Goal: Task Accomplishment & Management: Manage account settings

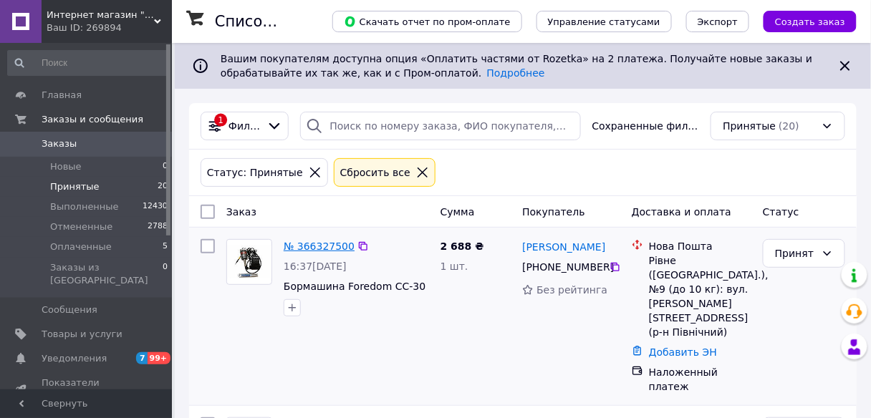
click at [318, 249] on link "№ 366327500" at bounding box center [318, 246] width 71 height 11
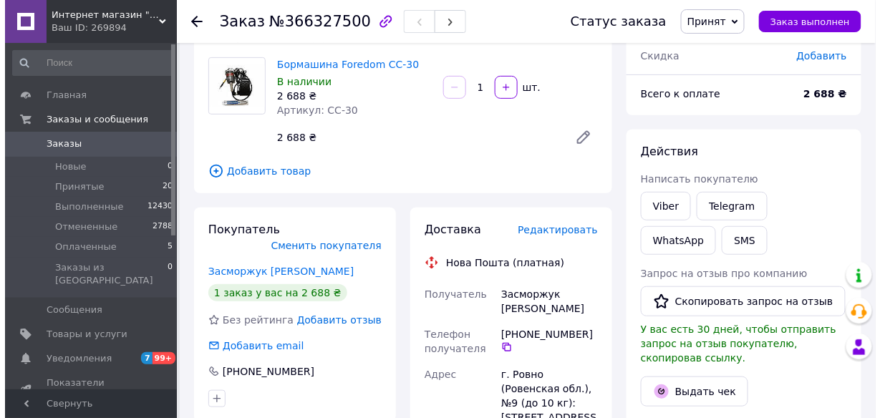
scroll to position [115, 0]
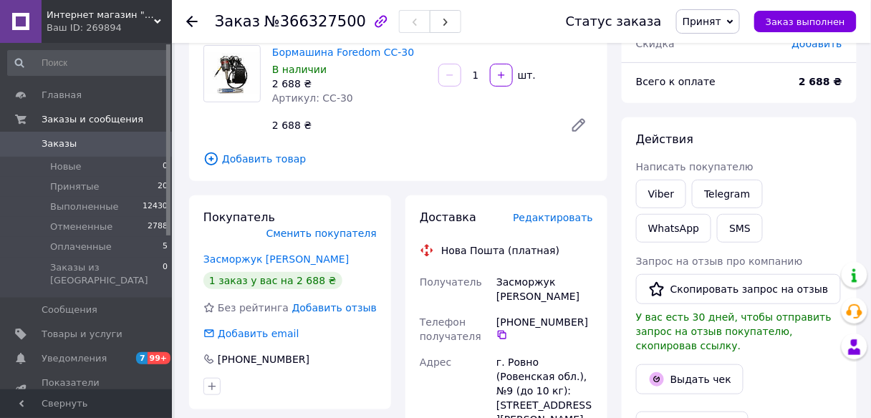
click at [573, 222] on span "Редактировать" at bounding box center [553, 217] width 80 height 11
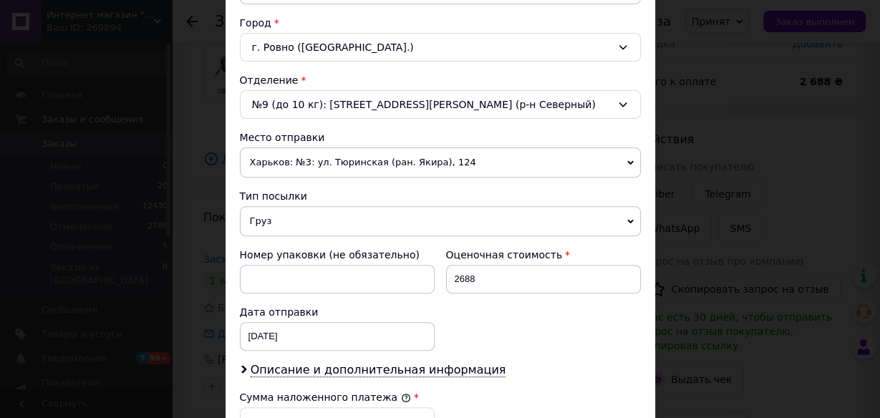
scroll to position [515, 0]
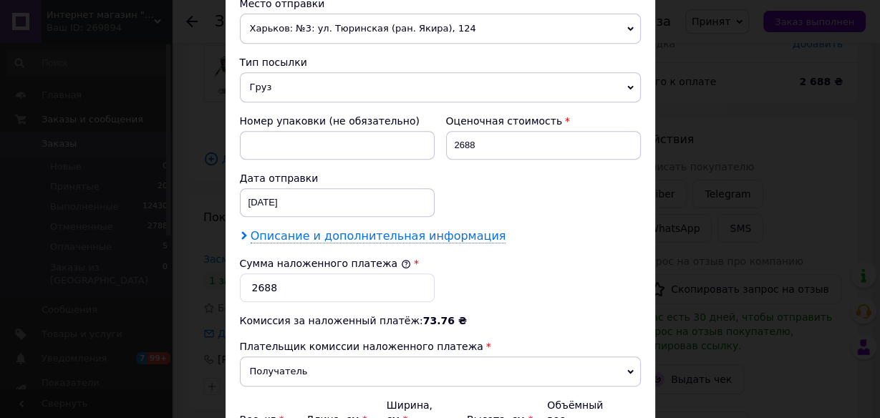
click at [450, 229] on span "Описание и дополнительная информация" at bounding box center [379, 236] width 256 height 14
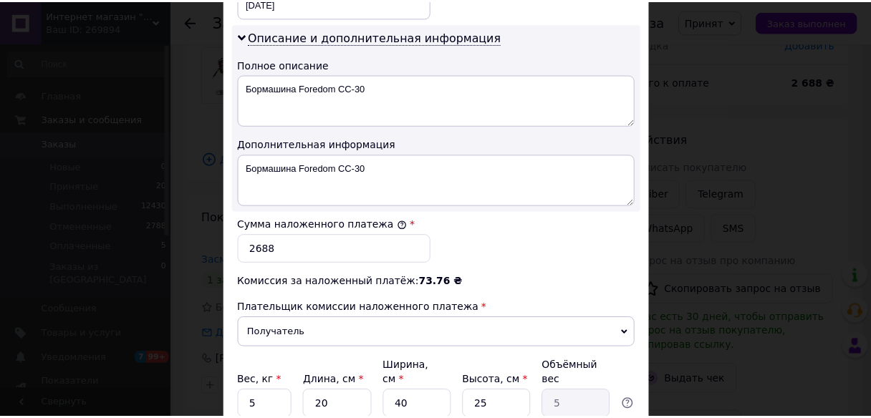
scroll to position [825, 0]
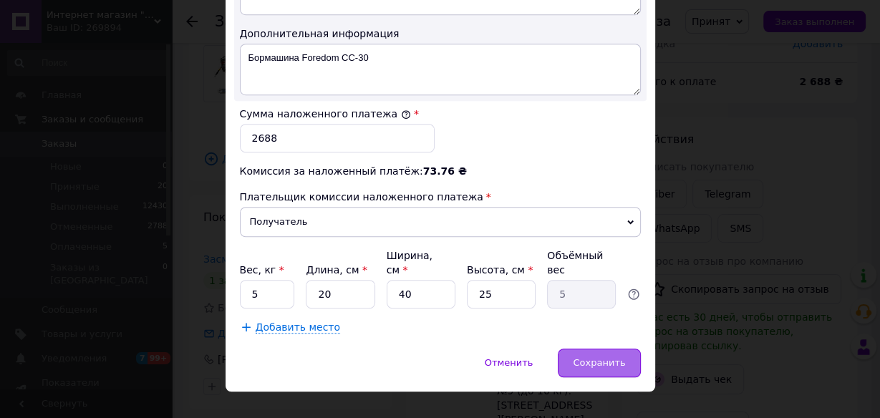
click at [597, 349] on div "Сохранить" at bounding box center [599, 363] width 82 height 29
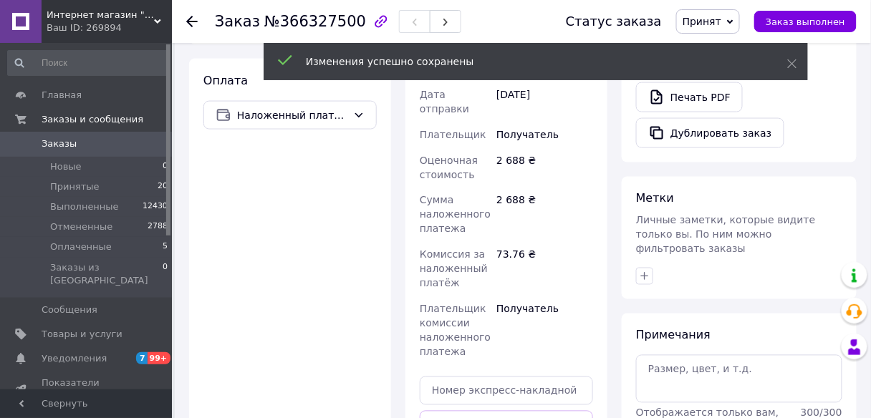
scroll to position [630, 0]
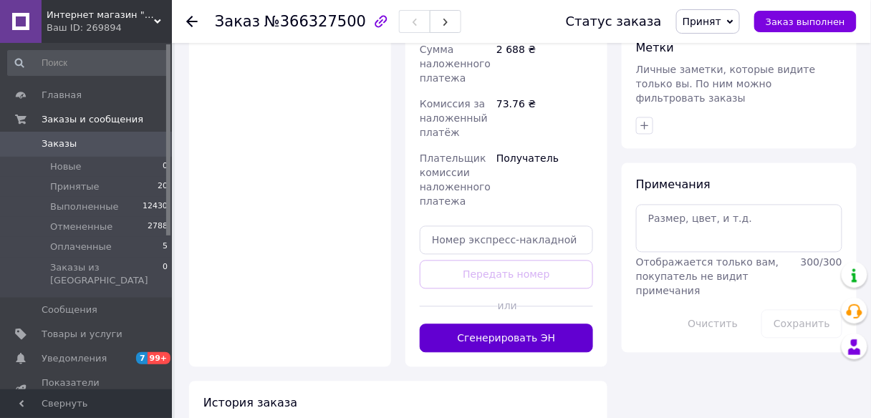
click at [555, 324] on button "Сгенерировать ЭН" at bounding box center [506, 338] width 173 height 29
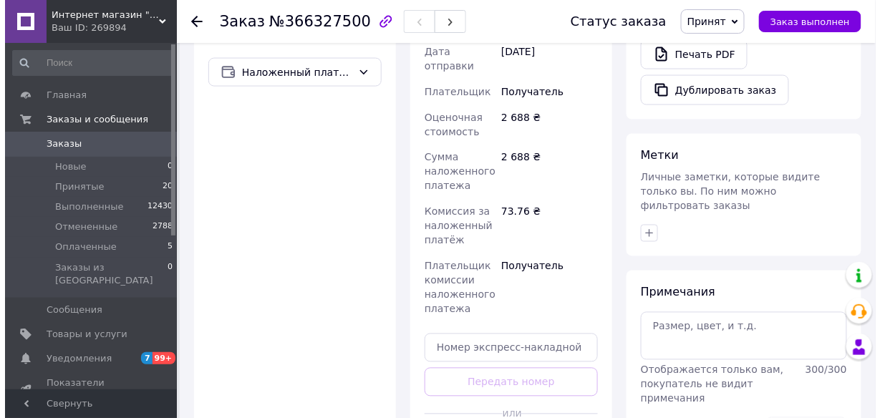
scroll to position [286, 0]
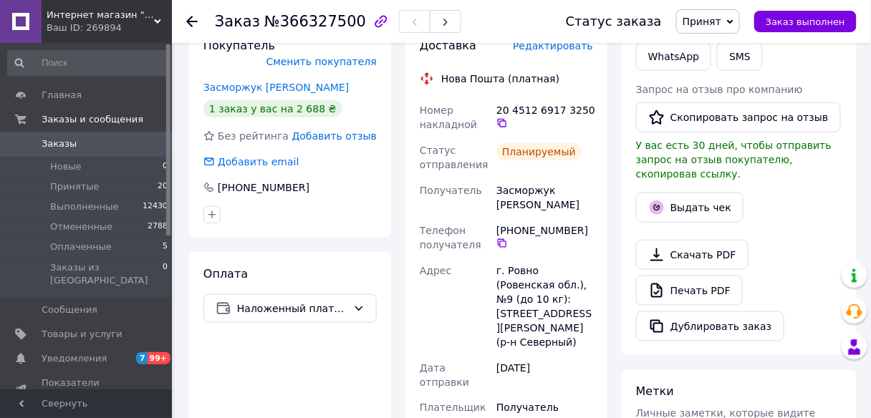
click at [688, 200] on button "Выдать чек" at bounding box center [689, 208] width 107 height 30
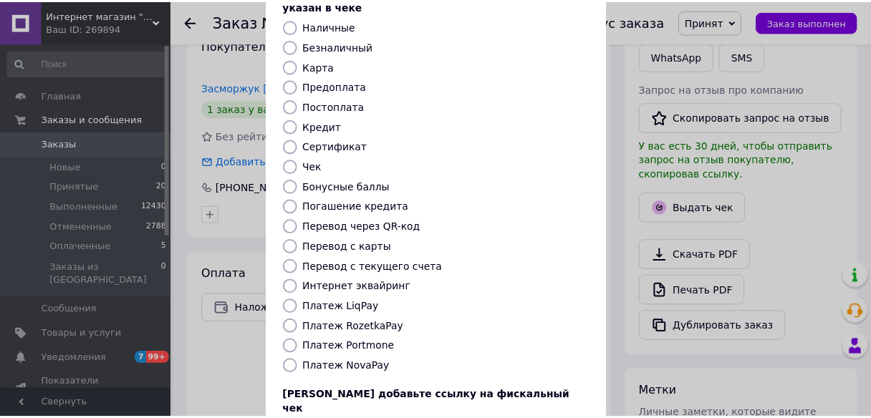
scroll to position [172, 0]
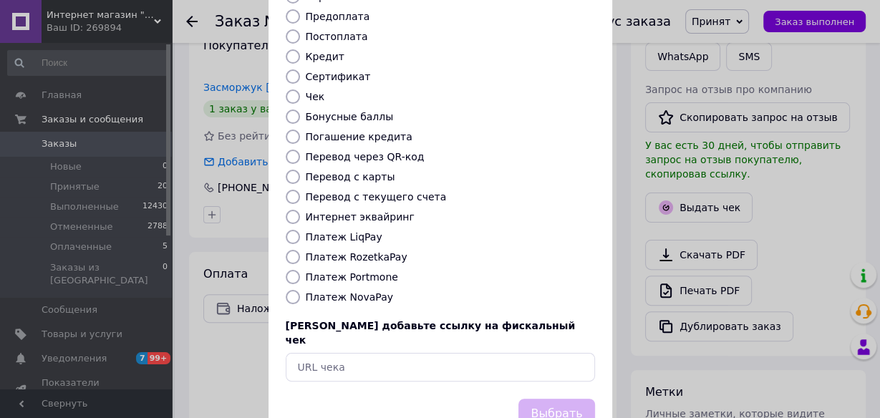
click at [293, 290] on input "Платеж NovaPay" at bounding box center [293, 297] width 14 height 14
radio input "true"
click at [543, 399] on button "Выбрать" at bounding box center [556, 414] width 76 height 31
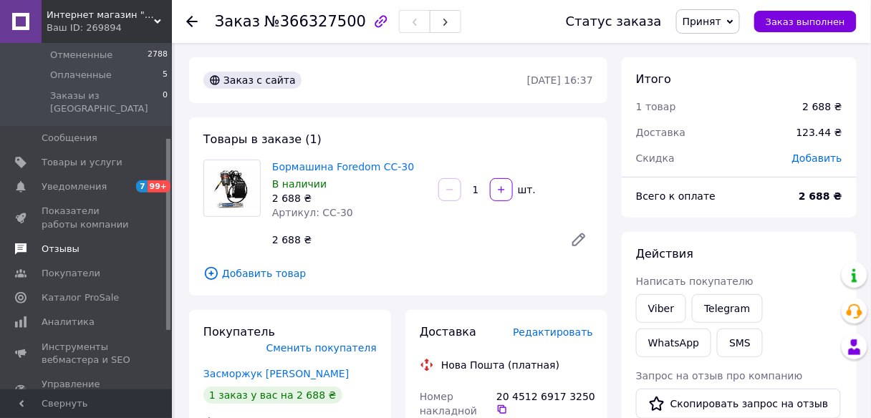
click at [82, 243] on span "Отзывы" at bounding box center [87, 249] width 91 height 13
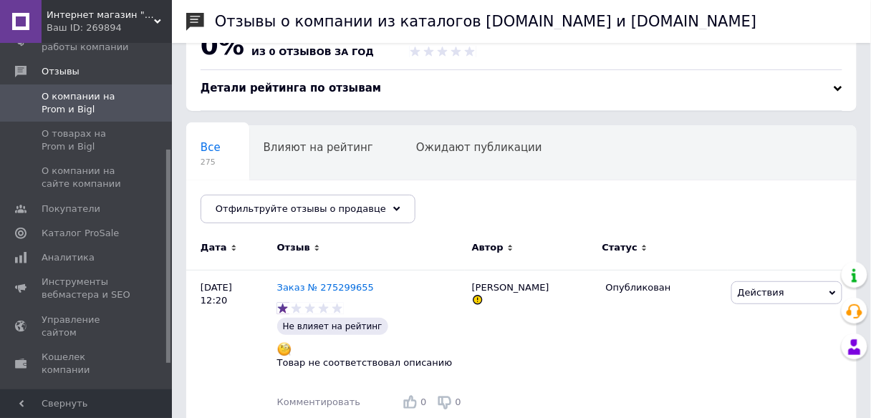
scroll to position [57, 0]
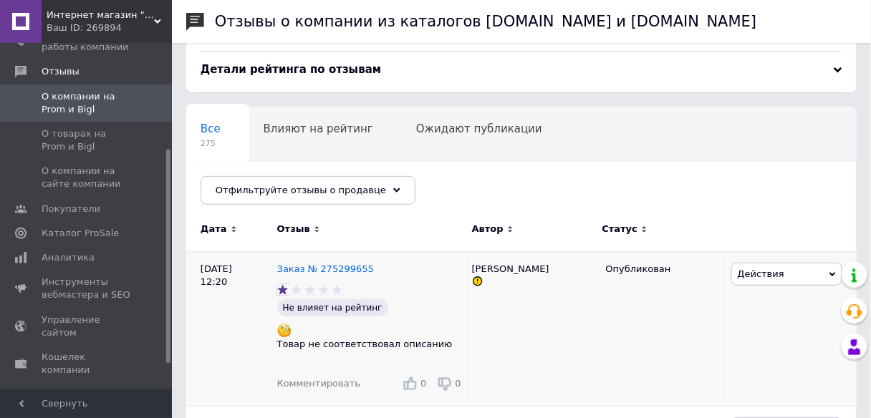
click at [785, 281] on span "Действия" at bounding box center [786, 274] width 111 height 23
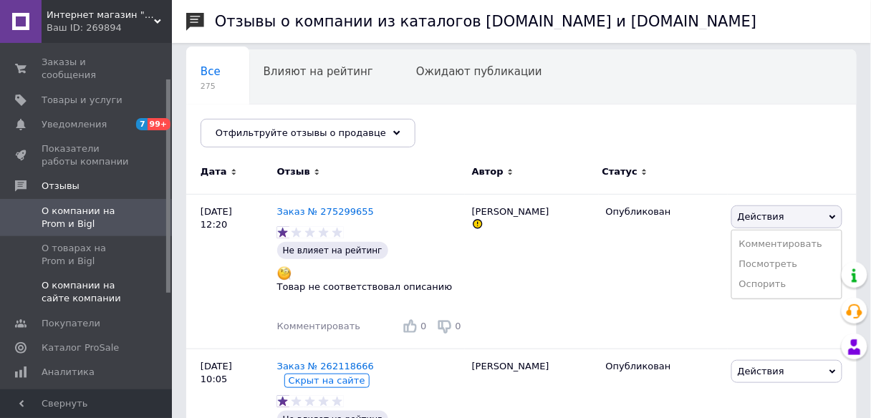
click at [72, 279] on span "О компании на сайте компании" at bounding box center [87, 292] width 91 height 26
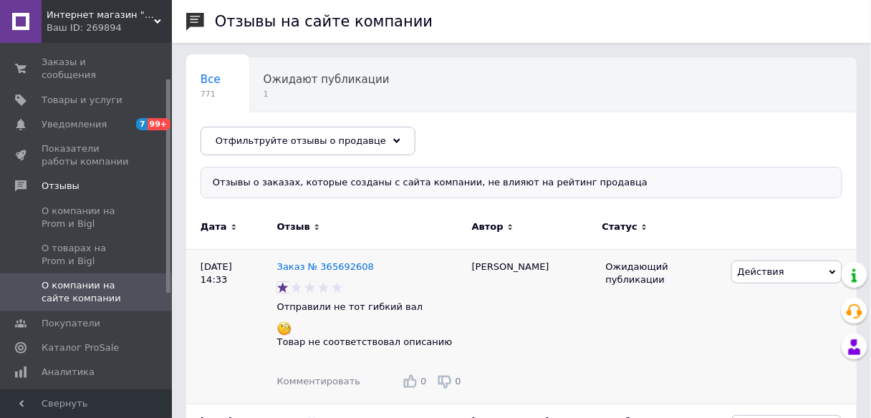
click at [770, 268] on span "Действия" at bounding box center [760, 271] width 47 height 11
click at [783, 354] on li "Скрыть на сайте" at bounding box center [787, 359] width 110 height 20
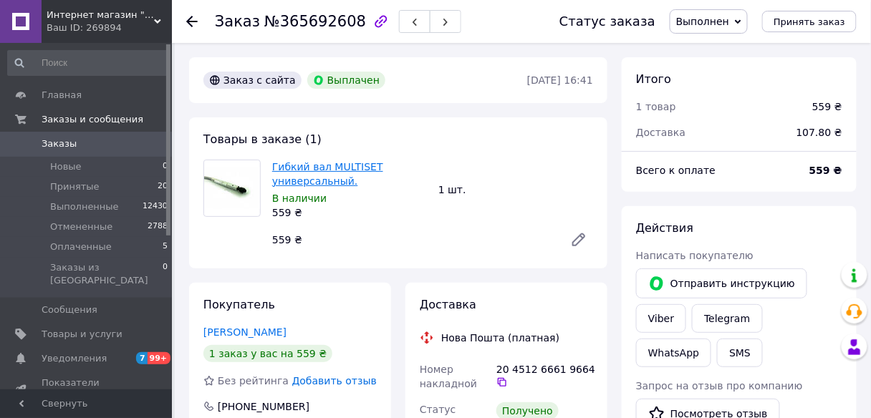
click at [294, 168] on link "Гибкий вал MULTISET универсальный." at bounding box center [327, 174] width 111 height 26
click at [66, 186] on span "Принятые" at bounding box center [74, 186] width 49 height 13
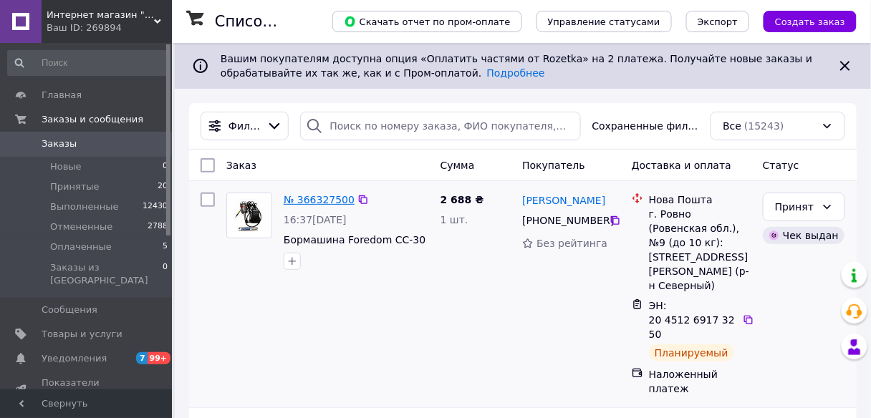
click at [296, 200] on link "№ 366327500" at bounding box center [318, 199] width 71 height 11
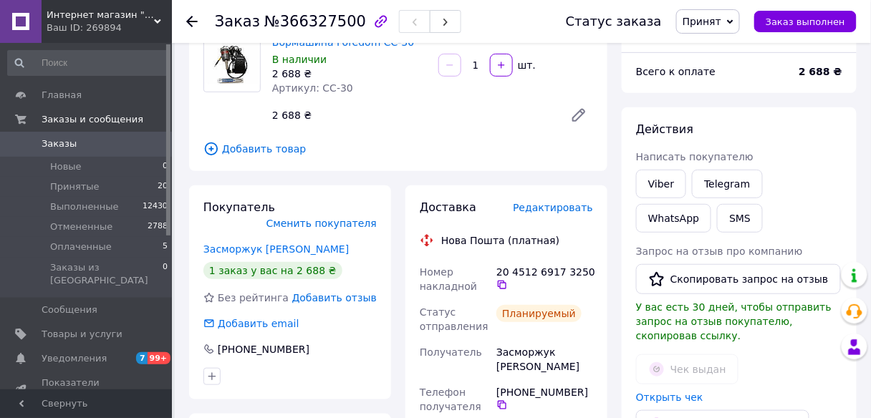
scroll to position [57, 0]
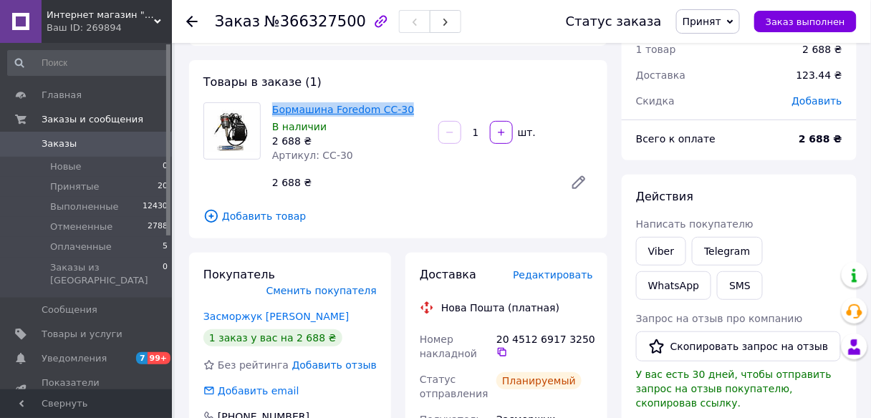
drag, startPoint x: 268, startPoint y: 112, endPoint x: 396, endPoint y: 113, distance: 127.4
click at [396, 113] on div "Бормашина Foredom СС-30 В наличии 2 688 ₴ Артикул: СС-30" at bounding box center [349, 133] width 166 height 66
copy link "Бормашина Foredom СС-30"
click at [666, 252] on link "Viber" at bounding box center [661, 251] width 50 height 29
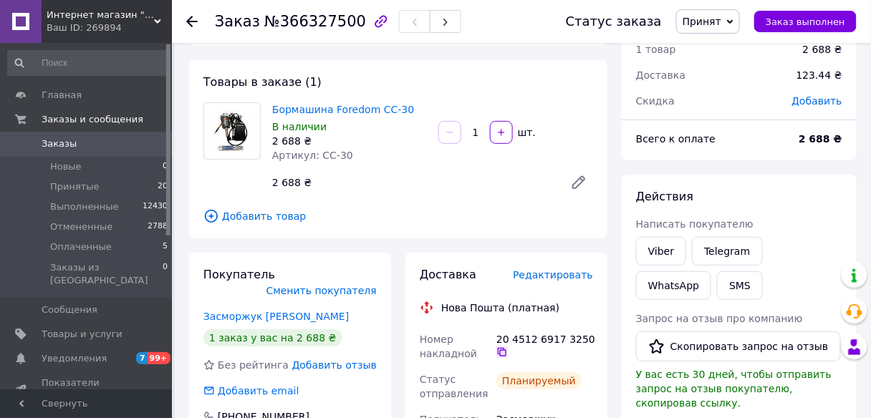
click at [503, 352] on icon at bounding box center [501, 351] width 11 height 11
click at [65, 190] on span "Принятые" at bounding box center [74, 186] width 49 height 13
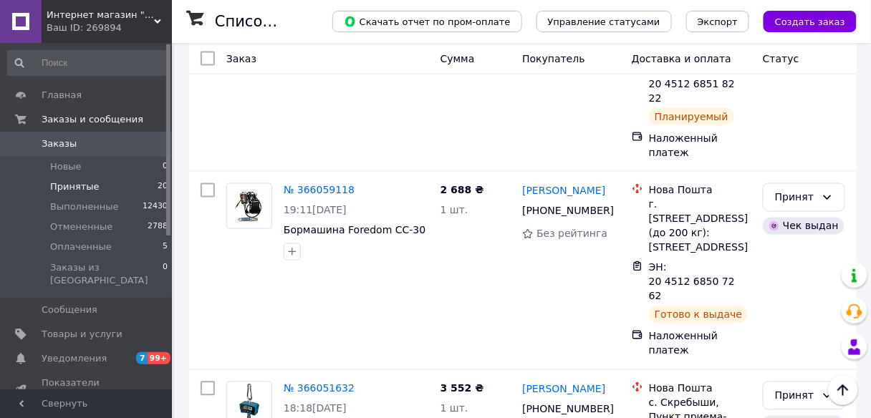
scroll to position [515, 0]
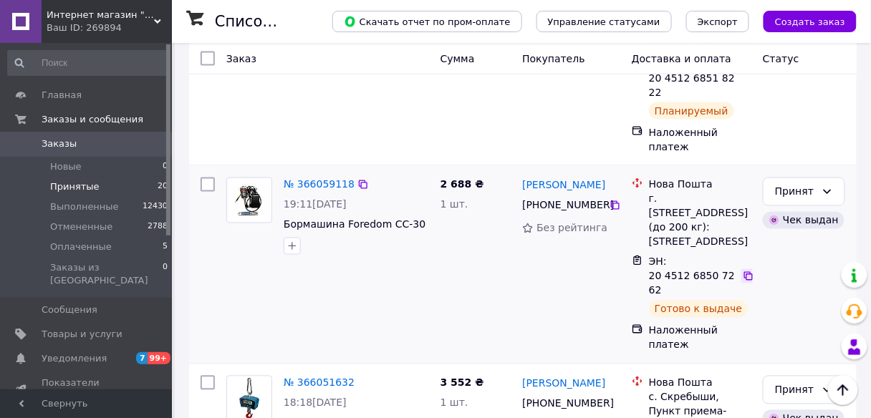
click at [745, 272] on icon at bounding box center [748, 276] width 9 height 9
click at [822, 200] on div "Принят Чек выдан" at bounding box center [804, 265] width 94 height 186
